Goal: Check status: Check status

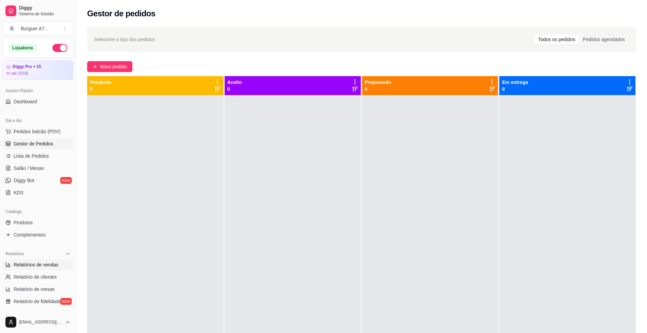
click at [43, 264] on span "Relatórios de vendas" at bounding box center [36, 265] width 45 height 7
select select "ALL"
select select "0"
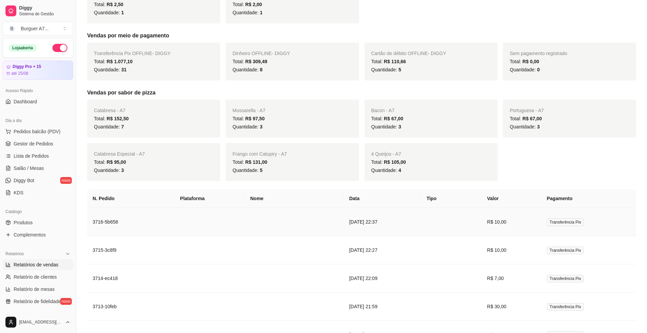
scroll to position [808, 0]
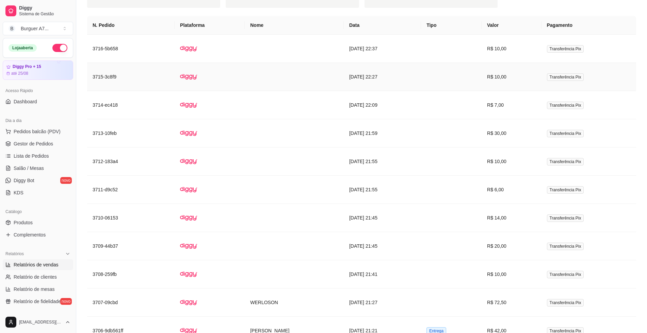
click at [458, 77] on td at bounding box center [451, 77] width 61 height 28
click at [491, 138] on td "R$ 30,00" at bounding box center [511, 133] width 60 height 28
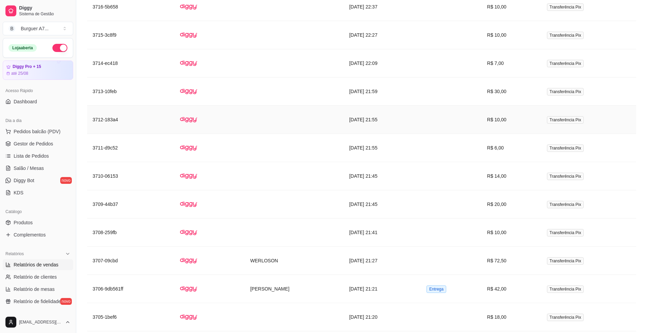
scroll to position [850, 0]
click at [489, 234] on td "R$ 10,00" at bounding box center [511, 232] width 60 height 28
click at [516, 115] on td "R$ 10,00" at bounding box center [511, 119] width 60 height 28
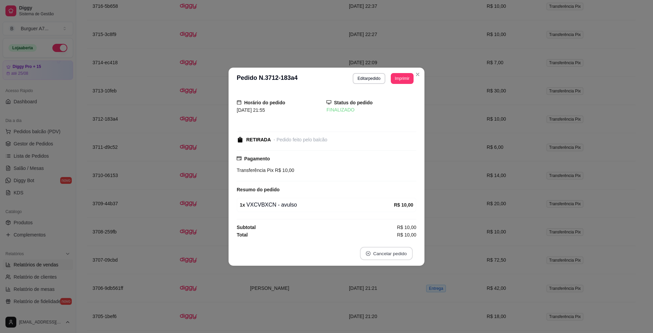
click at [401, 252] on button "Cancelar pedido" at bounding box center [386, 253] width 53 height 13
click at [410, 235] on button "Sim" at bounding box center [405, 236] width 27 height 13
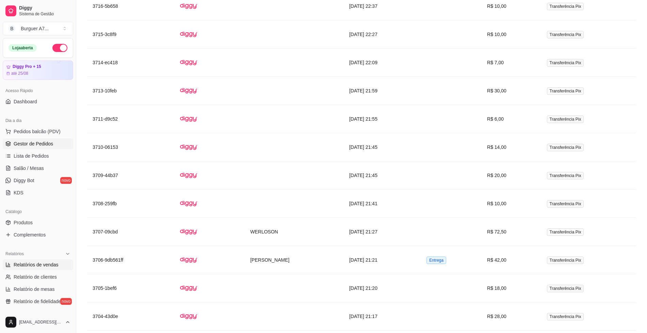
click at [55, 142] on link "Gestor de Pedidos" at bounding box center [38, 143] width 70 height 11
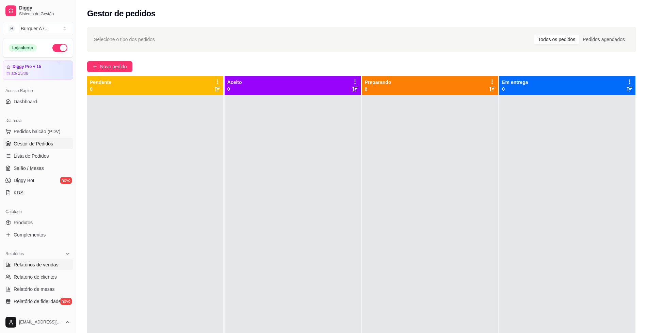
click at [52, 268] on link "Relatórios de vendas" at bounding box center [38, 265] width 70 height 11
select select "ALL"
select select "0"
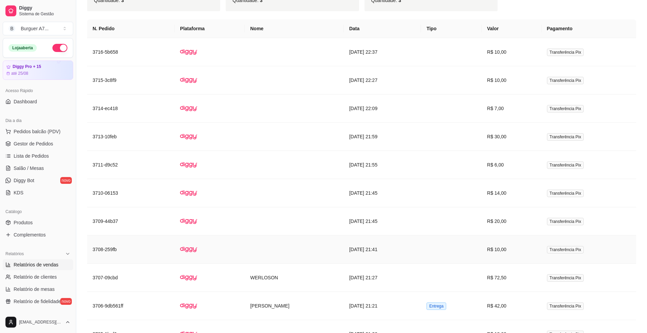
scroll to position [808, 0]
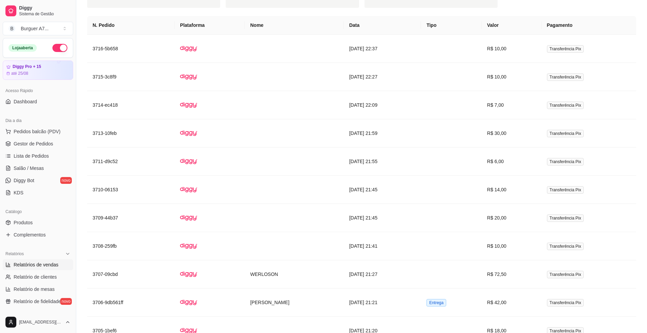
click at [58, 149] on ul "Pedidos balcão (PDV) Gestor de Pedidos Lista de Pedidos Salão / Mesas Diggy Bot…" at bounding box center [38, 162] width 70 height 72
click at [59, 148] on link "Gestor de Pedidos" at bounding box center [38, 143] width 70 height 11
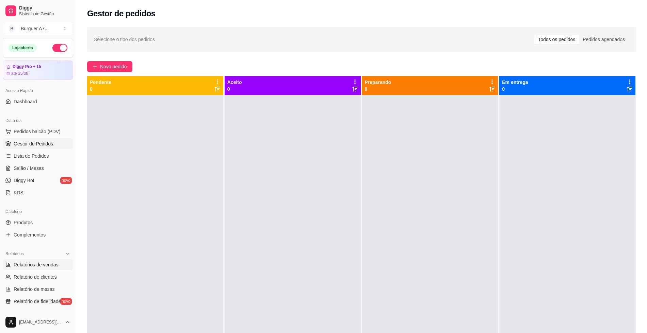
click at [37, 261] on link "Relatórios de vendas" at bounding box center [38, 265] width 70 height 11
select select "ALL"
select select "0"
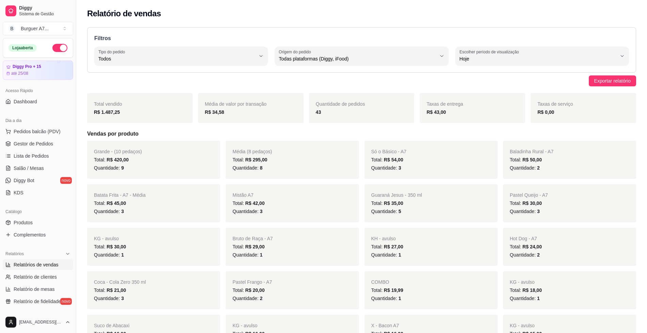
drag, startPoint x: 468, startPoint y: 131, endPoint x: 455, endPoint y: 139, distance: 15.0
click at [468, 131] on h5 "Vendas por produto" at bounding box center [361, 134] width 549 height 8
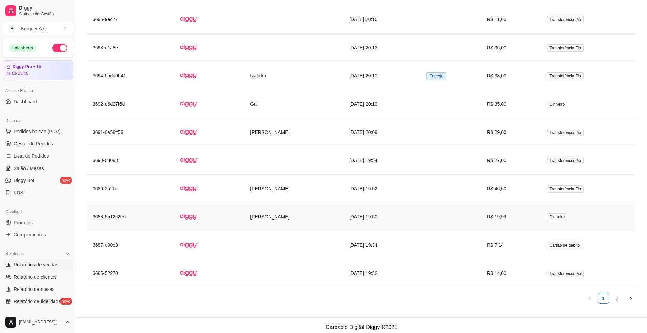
scroll to position [1406, 0]
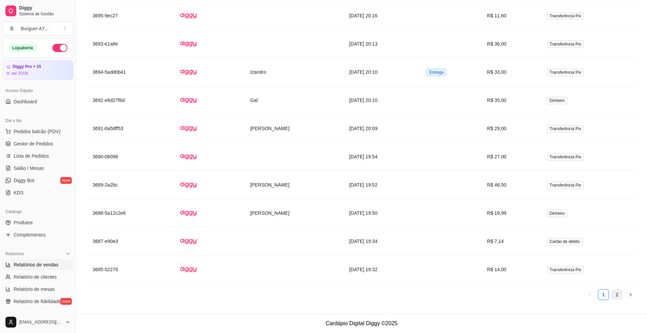
click at [621, 294] on link "2" at bounding box center [617, 295] width 10 height 10
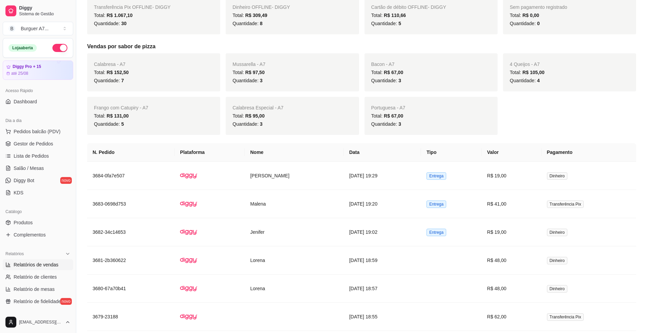
scroll to position [670, 0]
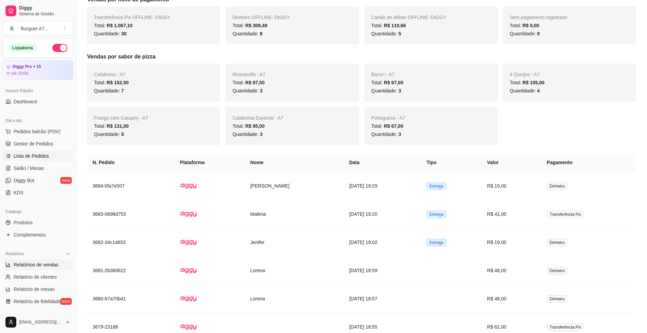
click at [49, 153] on link "Lista de Pedidos" at bounding box center [38, 156] width 70 height 11
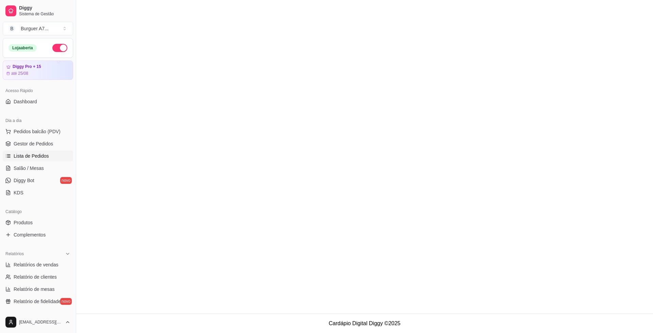
click at [51, 150] on ul "Pedidos balcão (PDV) Gestor de Pedidos Lista de Pedidos Salão / Mesas Diggy Bot…" at bounding box center [38, 162] width 70 height 72
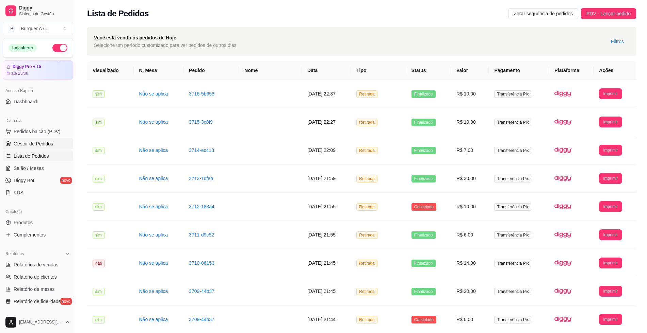
click at [49, 148] on link "Gestor de Pedidos" at bounding box center [38, 143] width 70 height 11
